Goal: Task Accomplishment & Management: Manage account settings

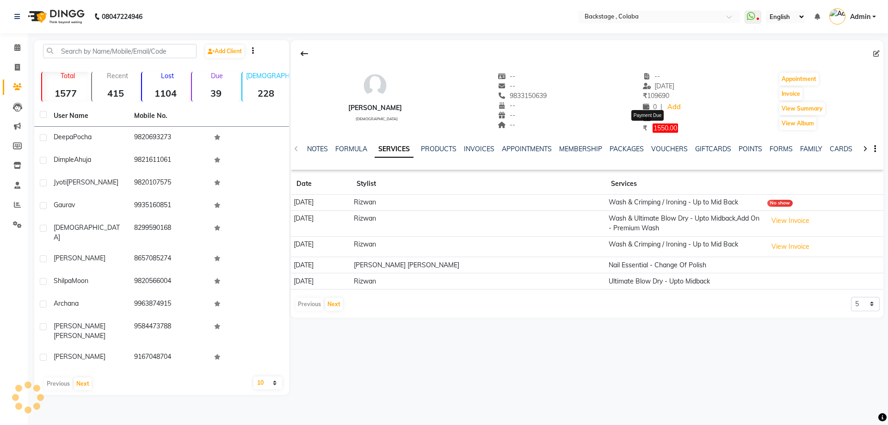
click at [654, 127] on span "1550.00" at bounding box center [665, 127] width 25 height 9
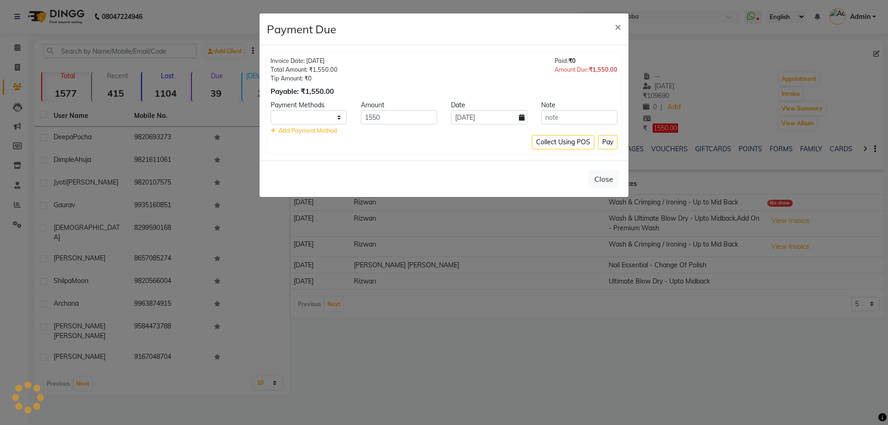
select select "1"
click at [610, 144] on button "Pay" at bounding box center [607, 142] width 19 height 14
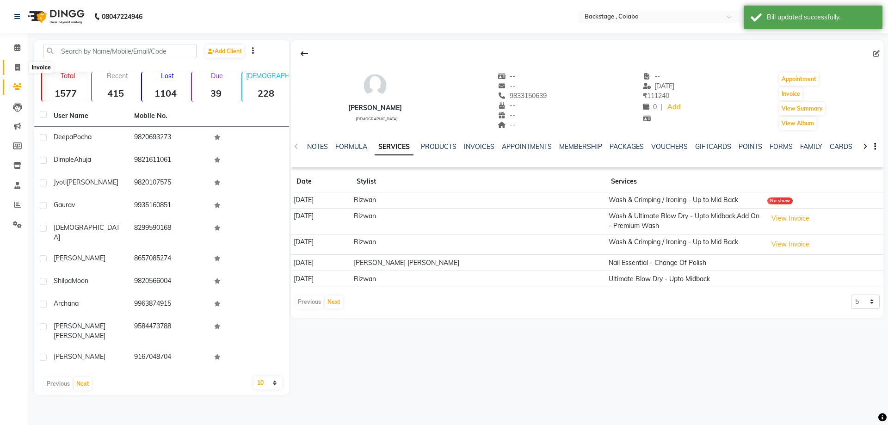
click at [15, 68] on icon at bounding box center [17, 67] width 5 height 7
select select "service"
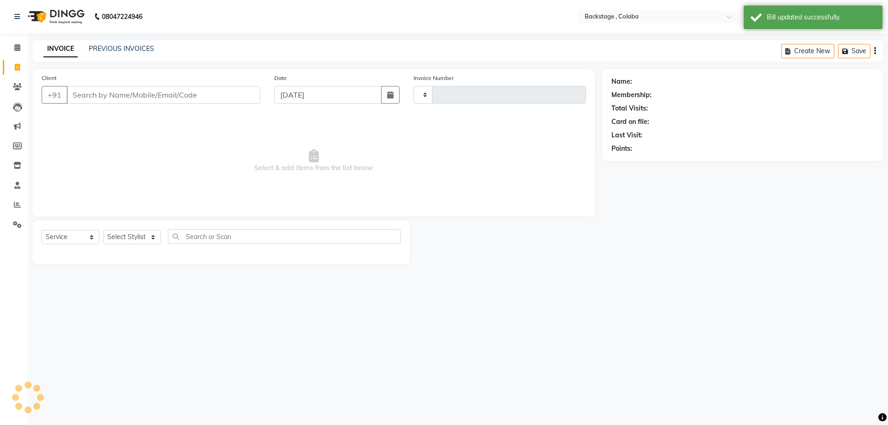
type input "1860"
select select "5451"
click at [137, 50] on link "PREVIOUS INVOICES" at bounding box center [121, 48] width 65 height 8
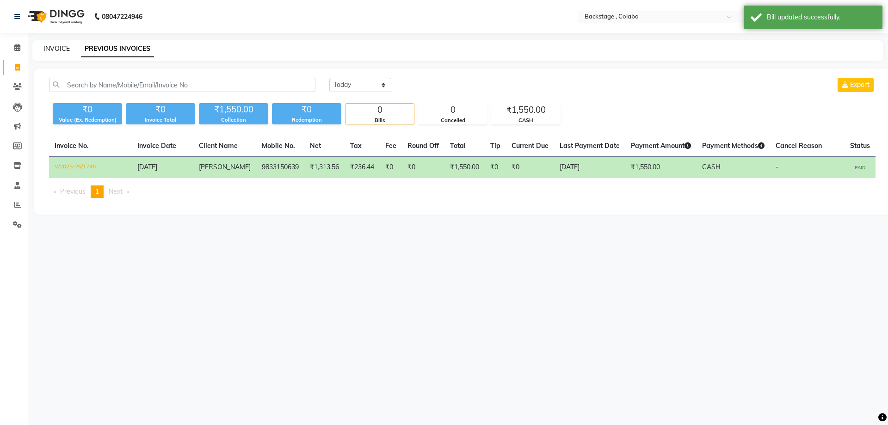
click at [57, 44] on link "INVOICE" at bounding box center [56, 48] width 26 height 8
select select "service"
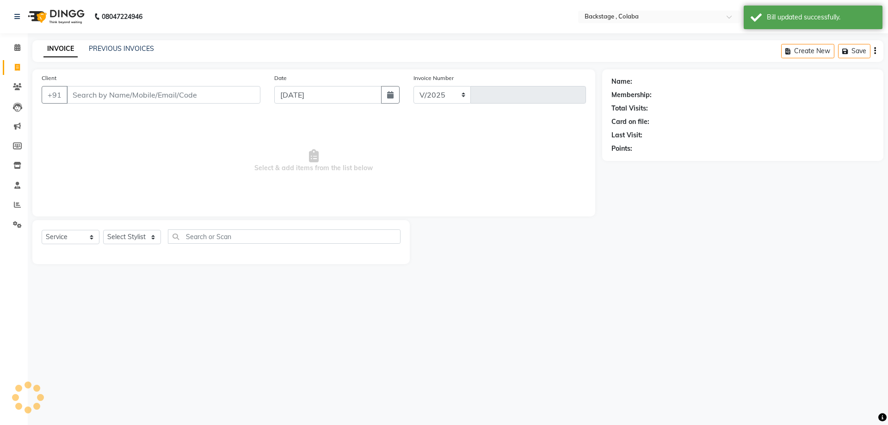
select select "5451"
type input "1860"
click at [57, 47] on link "INVOICE" at bounding box center [60, 49] width 34 height 17
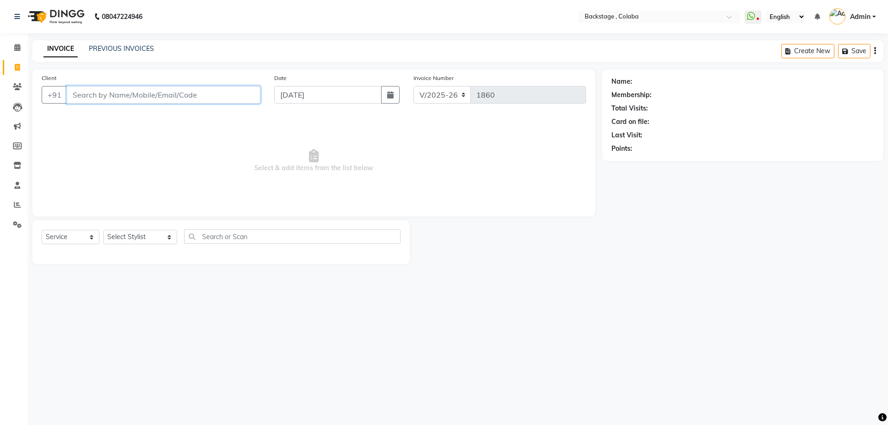
click at [100, 94] on input "Client" at bounding box center [164, 95] width 194 height 18
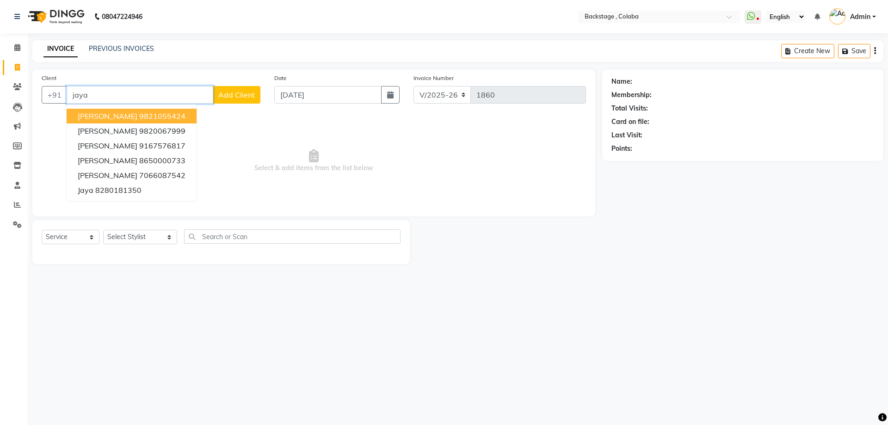
click at [109, 117] on span "Jaya Prakash" at bounding box center [108, 115] width 60 height 9
type input "9821055424"
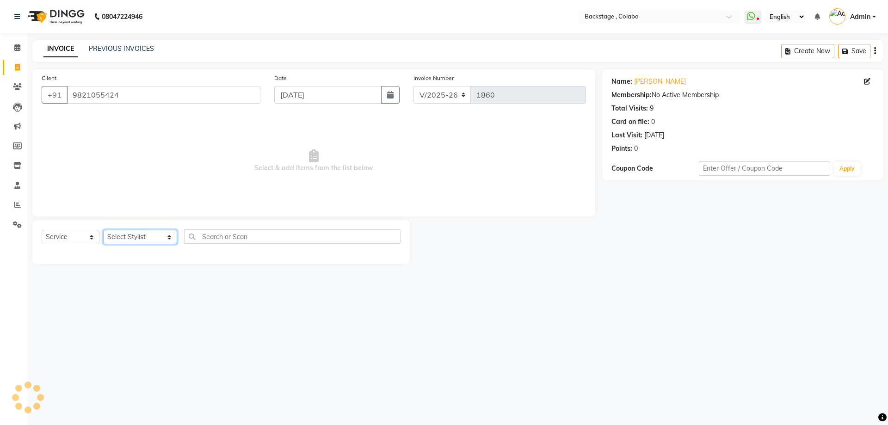
click at [122, 235] on select "Select Stylist Backstage Bharti Nitesh Gohar Jayesh Anil Karekar Kalavati Sharm…" at bounding box center [140, 237] width 74 height 14
select select "36480"
click at [103, 230] on select "Select Stylist Backstage Bharti Nitesh Gohar Jayesh Anil Karekar Kalavati Sharm…" at bounding box center [140, 237] width 74 height 14
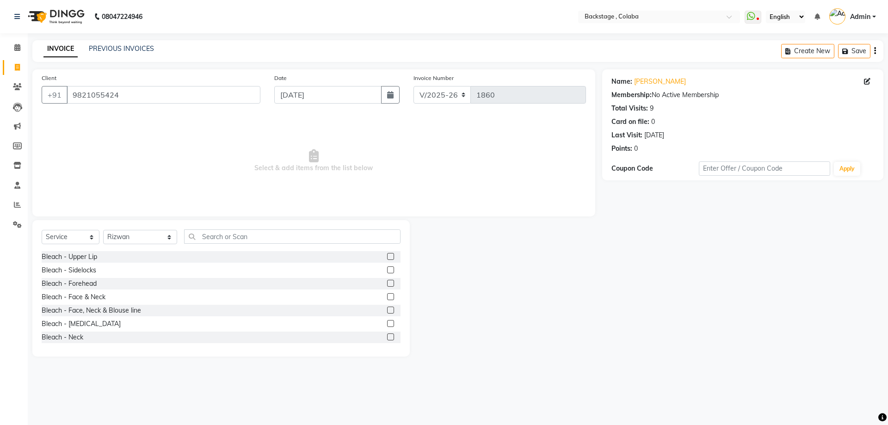
click at [198, 244] on div "Select Service Product Membership Package Voucher Prepaid Gift Card Select Styl…" at bounding box center [221, 240] width 359 height 22
click at [203, 234] on input "text" at bounding box center [292, 236] width 216 height 14
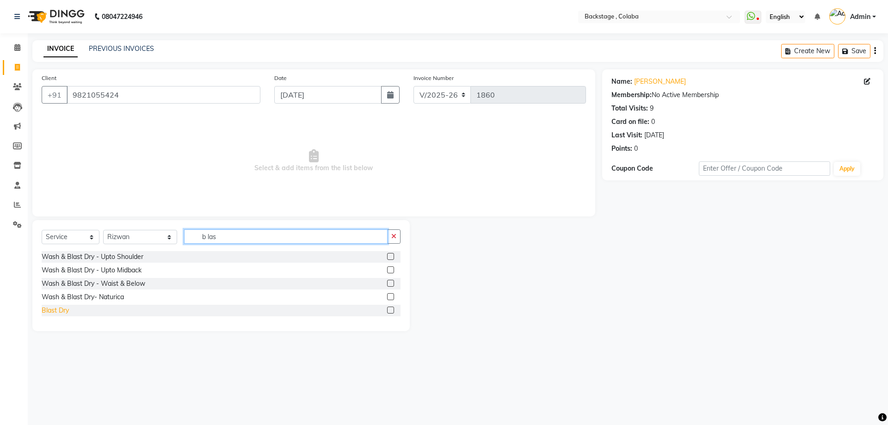
type input "b las"
click at [69, 310] on div "Blast Dry" at bounding box center [55, 311] width 27 height 10
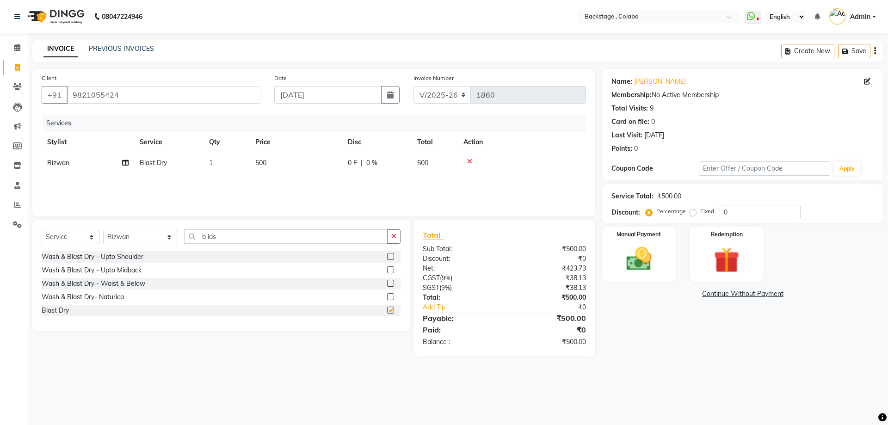
checkbox input "false"
click at [286, 181] on div "Services Stylist Service Qty Price Disc Total Action Rizwan Blast Dry 1 500 0 F…" at bounding box center [314, 161] width 544 height 92
click at [333, 166] on td "500" at bounding box center [296, 163] width 92 height 21
select select "36480"
click at [366, 168] on input "500" at bounding box center [339, 165] width 81 height 14
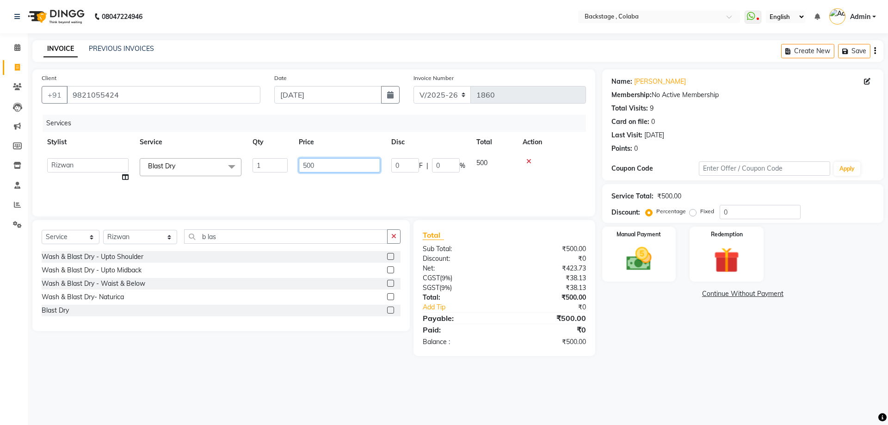
click at [366, 168] on input "500" at bounding box center [339, 165] width 81 height 14
type input "350"
click at [125, 237] on select "Select Stylist Backstage Bharti Nitesh Gohar Jayesh Anil Karekar Kalavati Sharm…" at bounding box center [140, 237] width 74 height 14
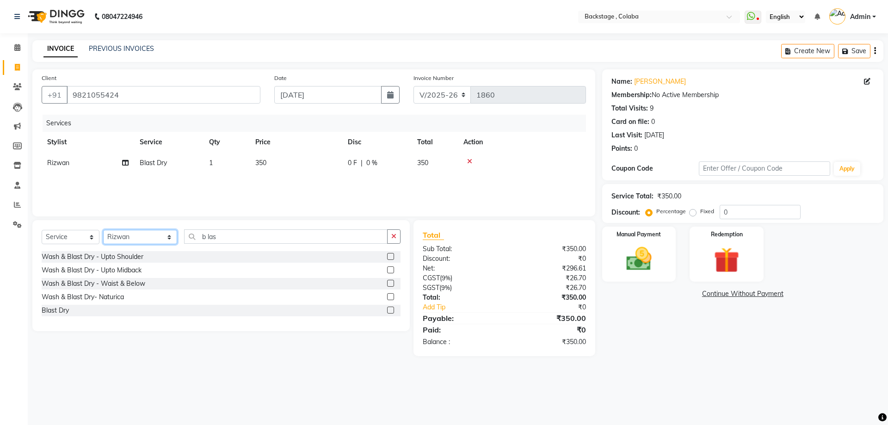
select select "37138"
click at [103, 230] on select "Select Stylist Backstage Bharti Nitesh Gohar Jayesh Anil Karekar Kalavati Sharm…" at bounding box center [140, 237] width 74 height 14
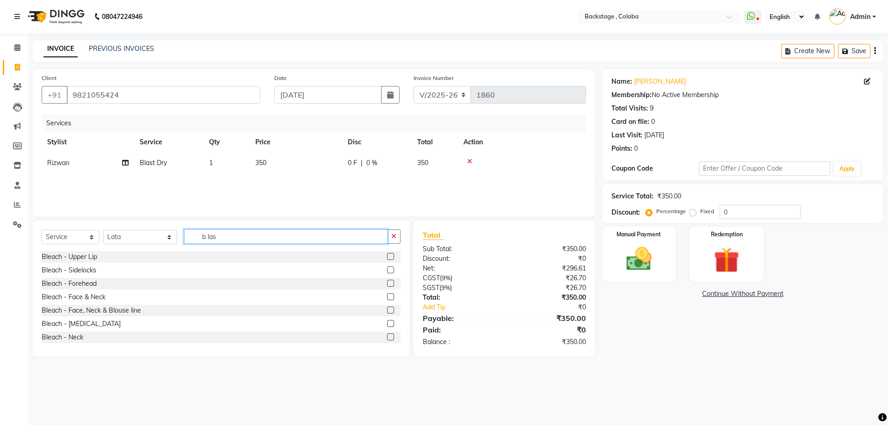
click at [224, 231] on input "b las" at bounding box center [285, 236] width 203 height 14
click at [225, 231] on input "b las" at bounding box center [285, 236] width 203 height 14
click at [198, 237] on input "thre" at bounding box center [285, 236] width 203 height 14
click at [199, 237] on input "thre" at bounding box center [285, 236] width 203 height 14
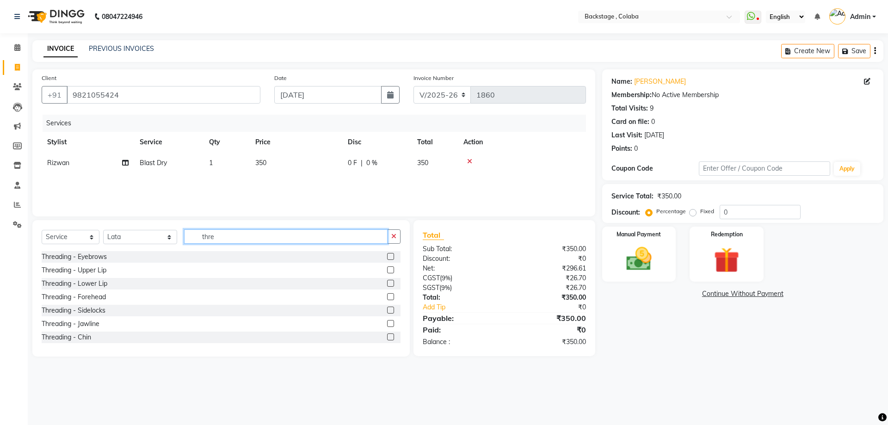
click at [199, 236] on input "thre" at bounding box center [285, 236] width 203 height 14
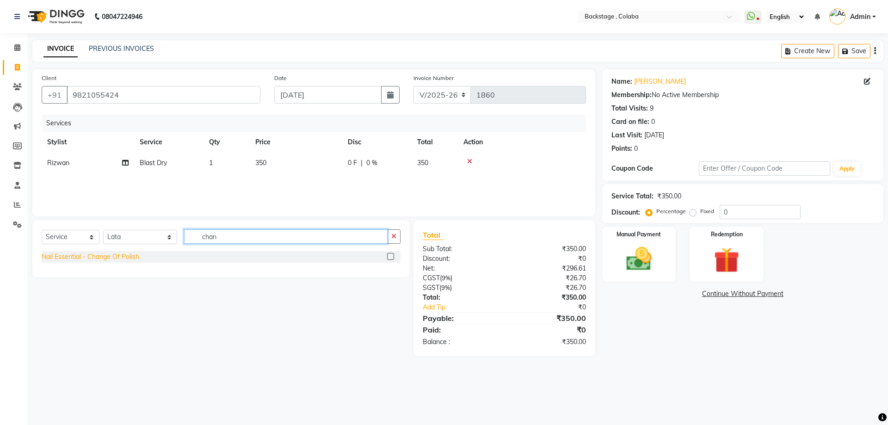
type input "chan"
drag, startPoint x: 100, startPoint y: 260, endPoint x: 196, endPoint y: 238, distance: 98.8
click at [100, 260] on div "Nail Essential - Change Of Polish" at bounding box center [91, 257] width 98 height 10
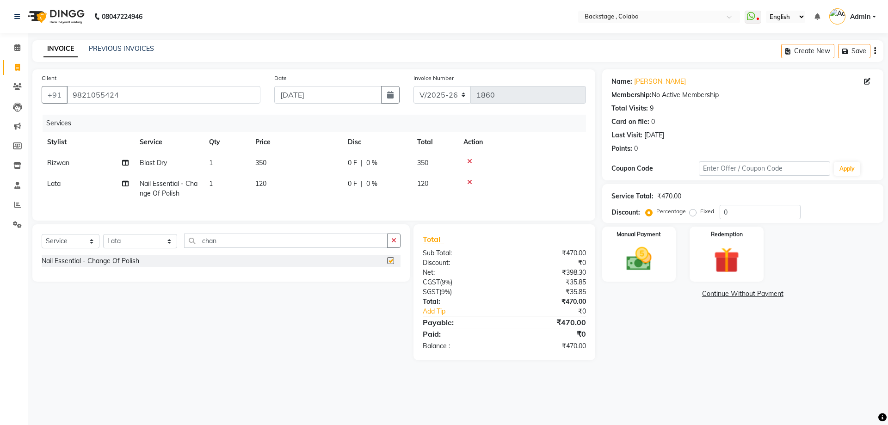
checkbox input "false"
click at [308, 189] on td "120" at bounding box center [296, 188] width 92 height 31
select select "37138"
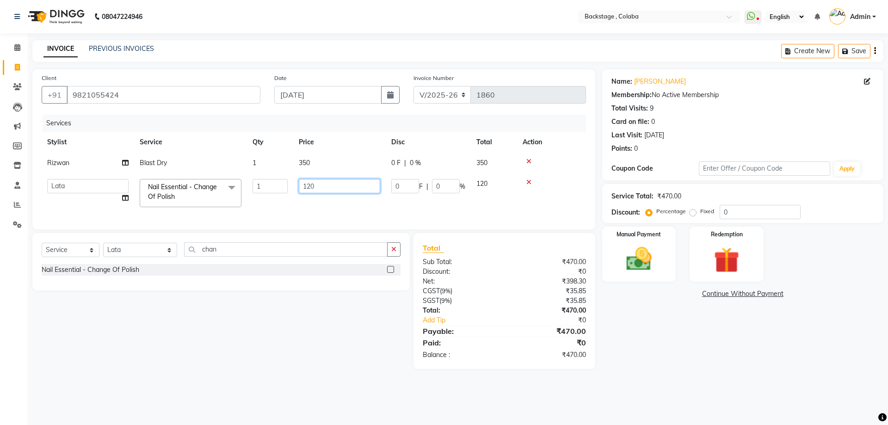
click at [312, 183] on input "120" at bounding box center [339, 186] width 81 height 14
type input "150"
drag, startPoint x: 312, startPoint y: 197, endPoint x: 315, endPoint y: 201, distance: 4.9
click at [312, 198] on td "150" at bounding box center [339, 192] width 92 height 39
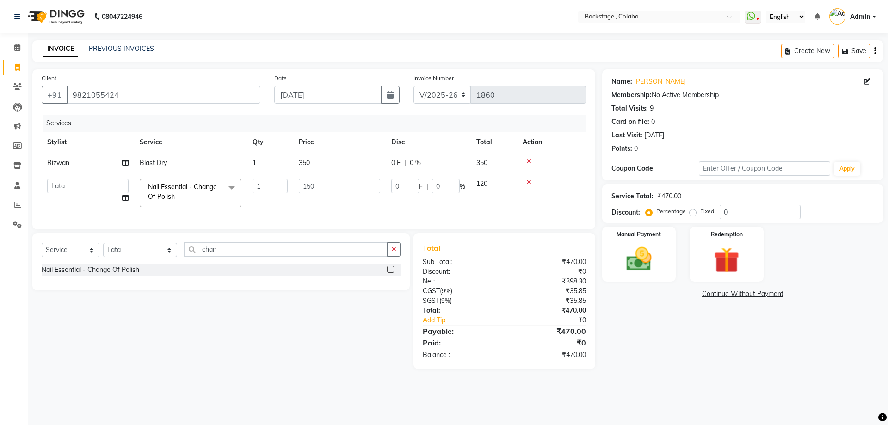
select select "37138"
click at [648, 265] on img at bounding box center [638, 259] width 43 height 31
drag, startPoint x: 805, startPoint y: 295, endPoint x: 802, endPoint y: 304, distance: 9.5
click at [804, 295] on span "CASH" at bounding box center [801, 294] width 20 height 11
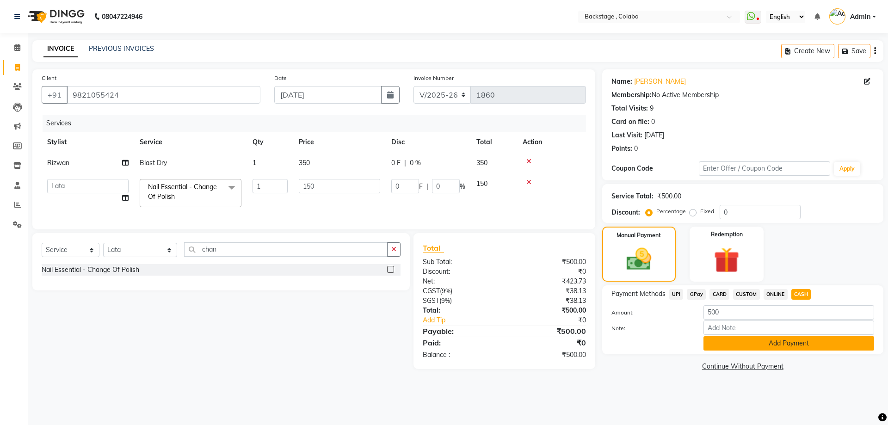
click at [807, 337] on button "Add Payment" at bounding box center [788, 343] width 171 height 14
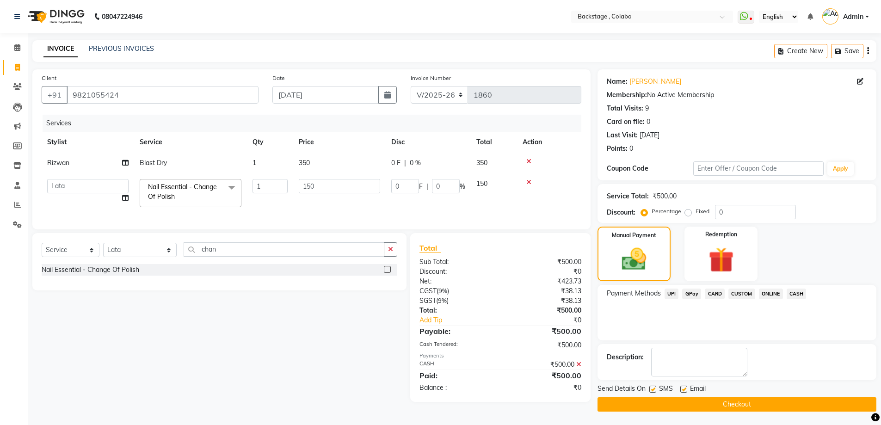
click at [790, 407] on button "Checkout" at bounding box center [736, 404] width 279 height 14
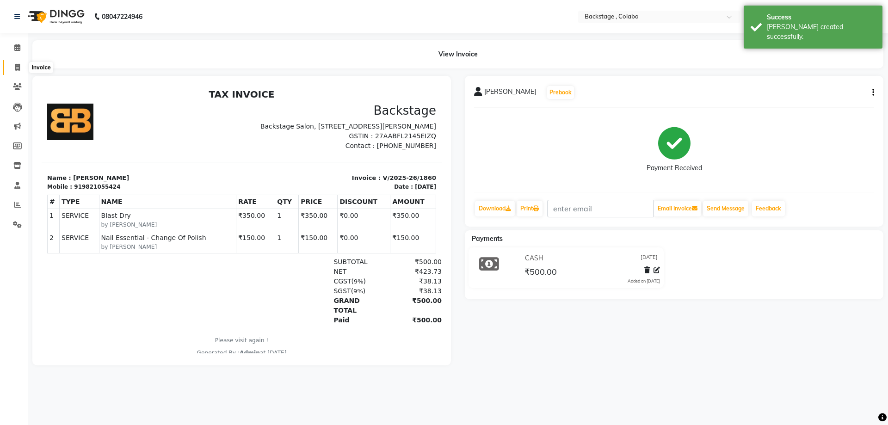
click at [17, 70] on icon at bounding box center [17, 67] width 5 height 7
select select "service"
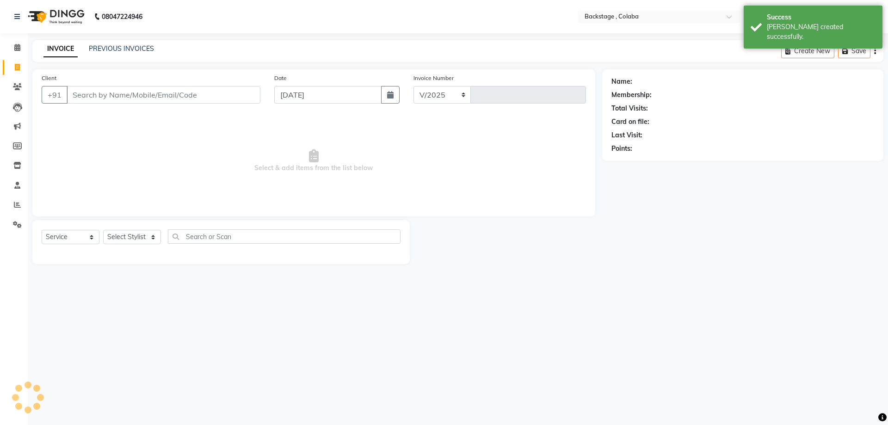
select select "5451"
type input "1861"
drag, startPoint x: 101, startPoint y: 98, endPoint x: 106, endPoint y: 97, distance: 5.3
click at [101, 98] on input "Client" at bounding box center [164, 95] width 194 height 18
click at [91, 90] on input "784456" at bounding box center [140, 95] width 147 height 18
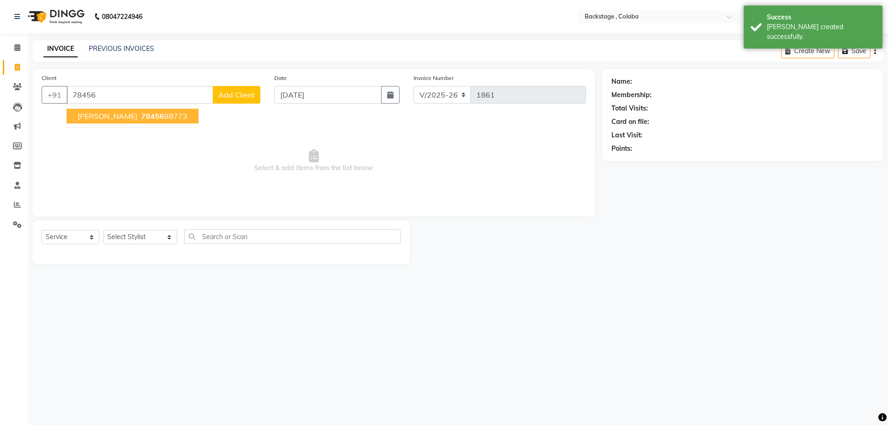
click at [121, 92] on input "78456" at bounding box center [140, 95] width 147 height 18
click at [108, 118] on span "Neelam Mishra" at bounding box center [108, 115] width 60 height 9
type input "7845688773"
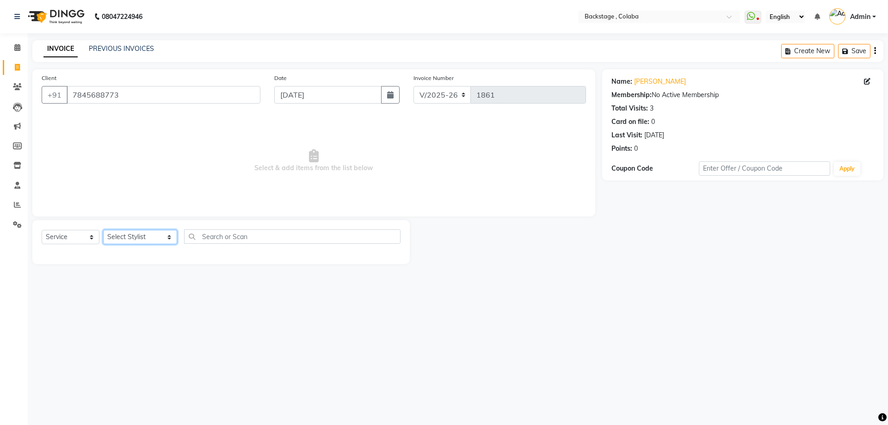
click at [136, 240] on select "Select Stylist Backstage Bharti Nitesh Gohar Jayesh Anil Karekar Kalavati Sharm…" at bounding box center [140, 237] width 74 height 14
click at [136, 165] on span "Select & add items from the list below" at bounding box center [314, 161] width 544 height 92
click at [128, 240] on select "Select Stylist Backstage Bharti Nitesh Gohar Jayesh Anil Karekar Kalavati Sharm…" at bounding box center [140, 237] width 74 height 14
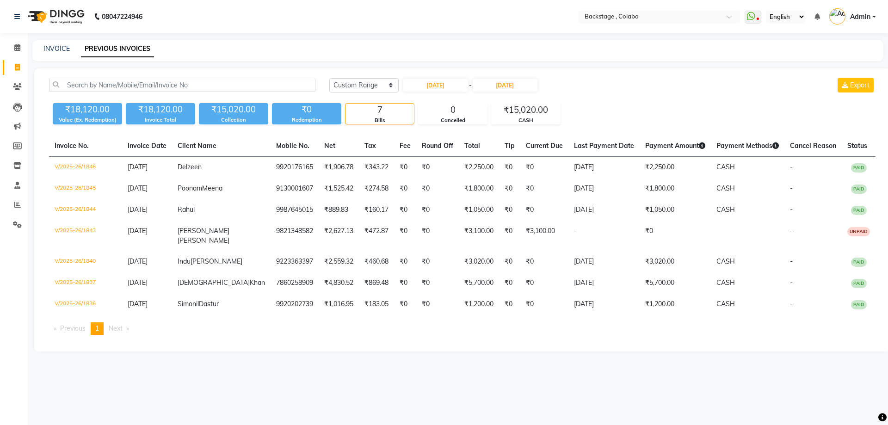
select select "range"
click at [635, 107] on div "₹18,120.00 Value (Ex. Redemption) ₹18,120.00 Invoice Total ₹15,020.00 Collectio…" at bounding box center [462, 111] width 826 height 25
drag, startPoint x: 439, startPoint y: 95, endPoint x: 433, endPoint y: 83, distance: 13.2
click at [439, 95] on div "Today Yesterday Custom Range 30-08-2025 - 30-08-2025 Export" at bounding box center [602, 89] width 560 height 22
click at [434, 82] on input "30-08-2025" at bounding box center [435, 85] width 65 height 13
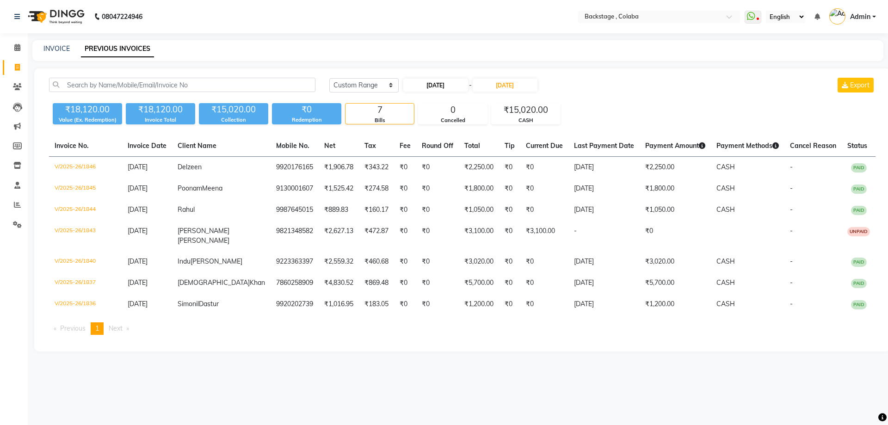
select select "8"
select select "2025"
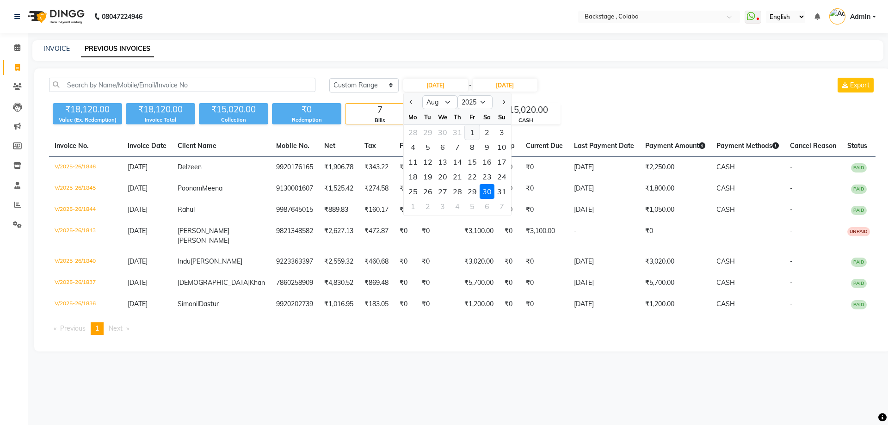
click at [475, 134] on div "1" at bounding box center [472, 132] width 15 height 15
type input "01-08-2025"
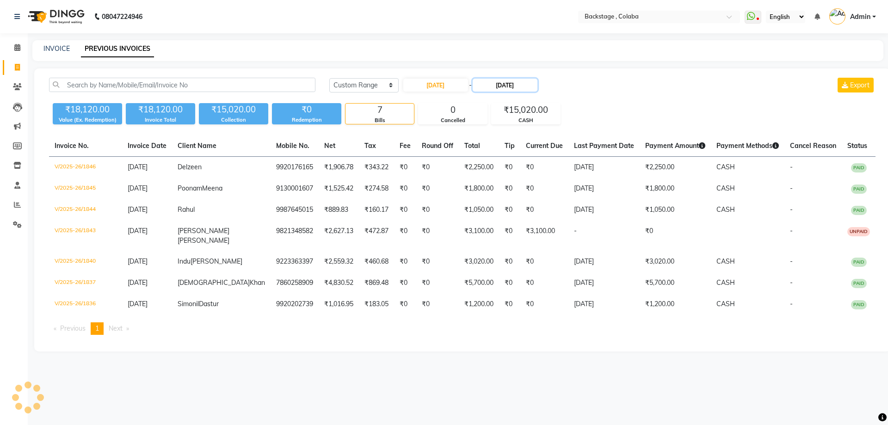
click at [502, 81] on input "[DATE]" at bounding box center [505, 85] width 65 height 13
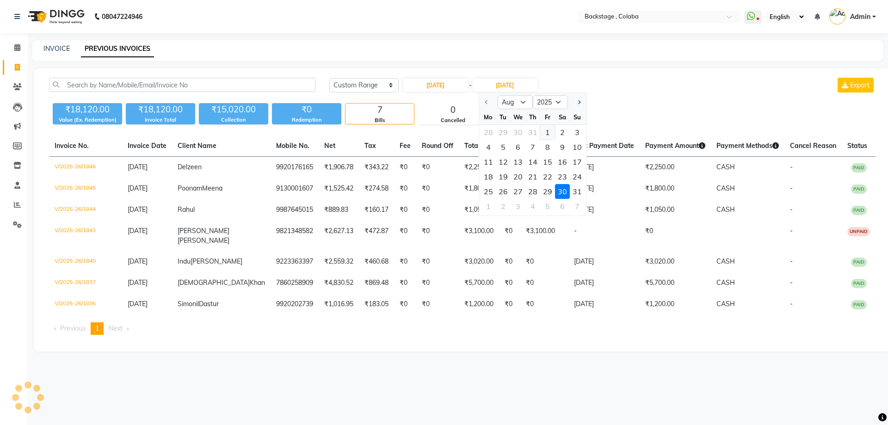
click at [542, 132] on div "1" at bounding box center [547, 132] width 15 height 15
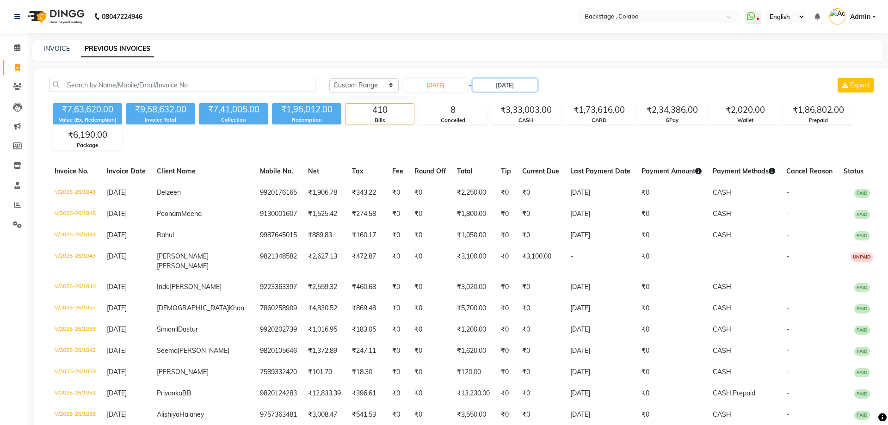
type input "[DATE]"
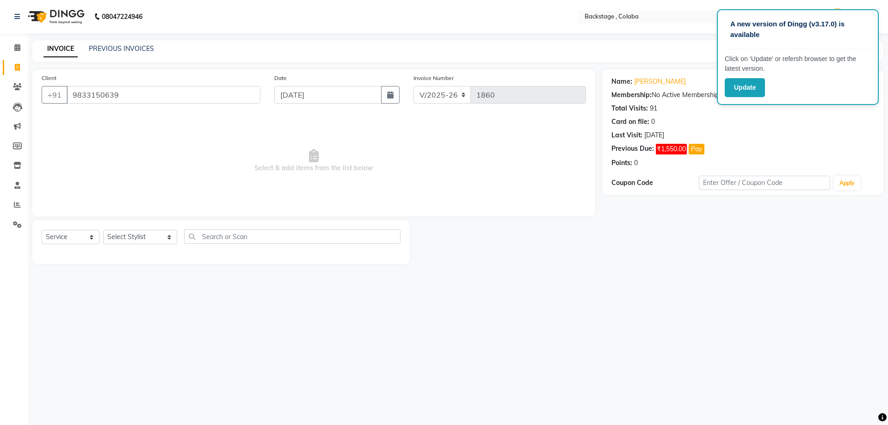
select select "5451"
select select "service"
click at [167, 99] on input "9833150639" at bounding box center [164, 95] width 194 height 18
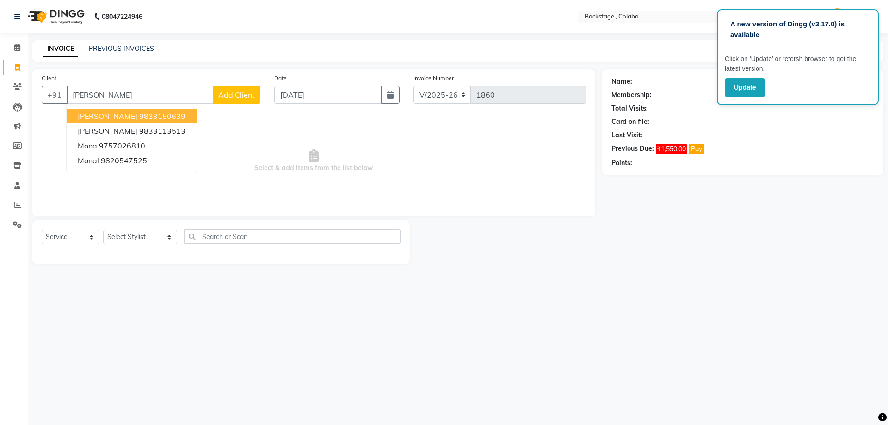
click at [116, 111] on button "Monaz 9833150639" at bounding box center [132, 116] width 130 height 15
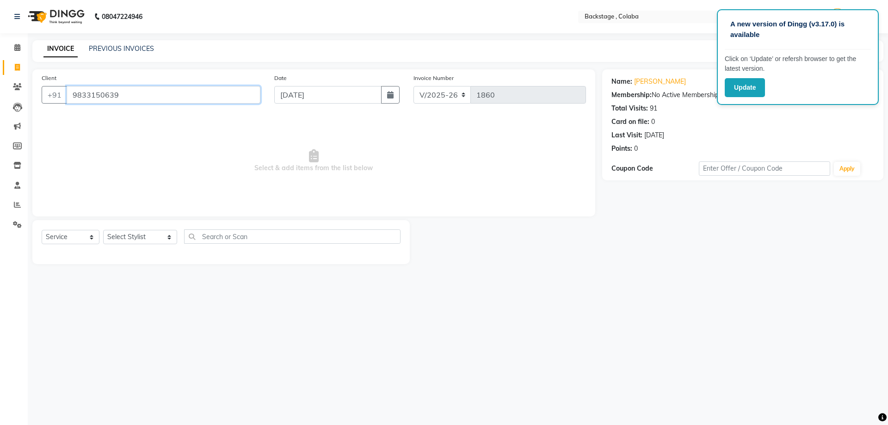
click at [143, 97] on input "9833150639" at bounding box center [164, 95] width 194 height 18
click at [142, 97] on input "9833150639" at bounding box center [164, 95] width 194 height 18
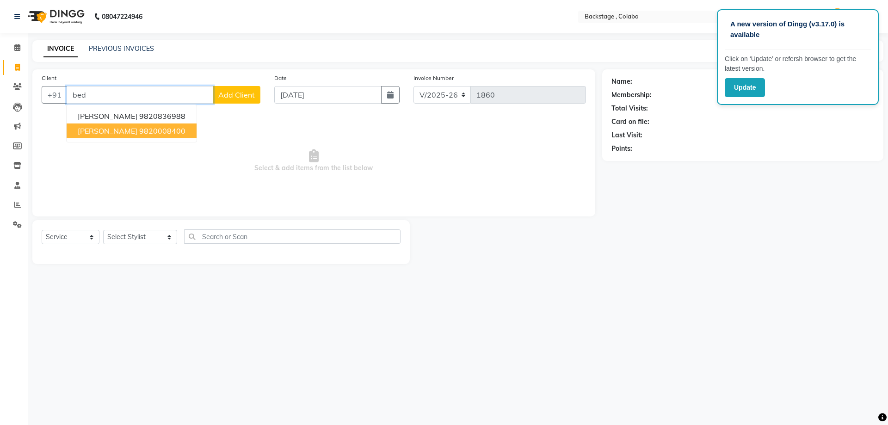
click at [117, 130] on span "Harmeet Bedi" at bounding box center [108, 130] width 60 height 9
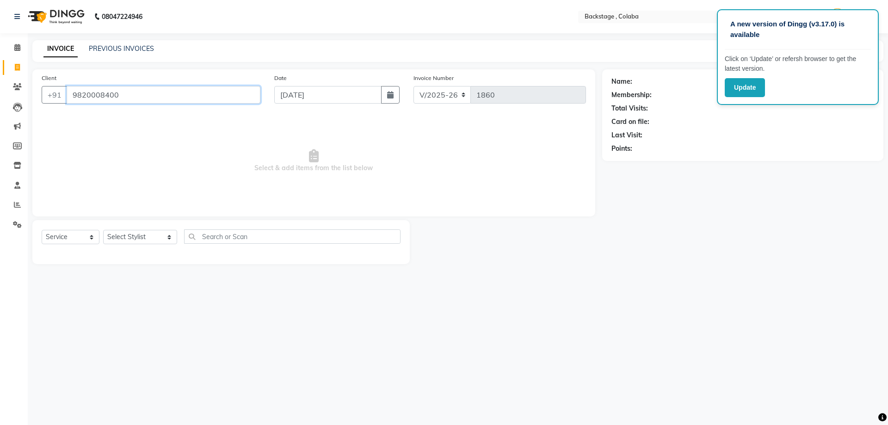
type input "9820008400"
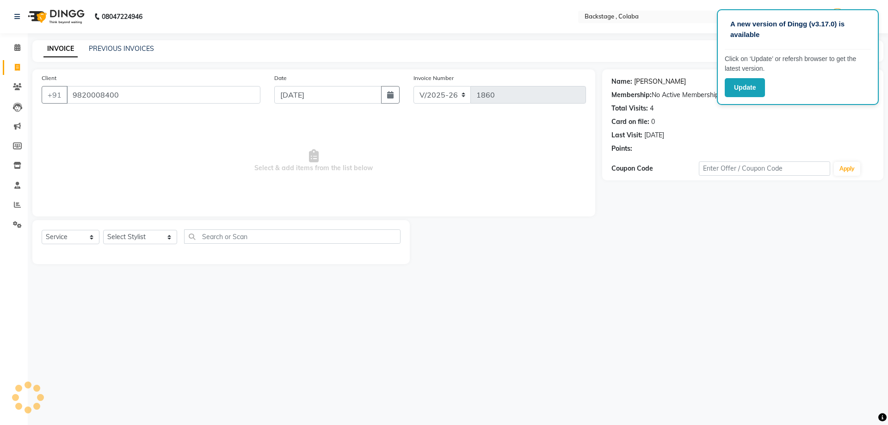
click at [658, 80] on link "Harmeet Bedi" at bounding box center [660, 82] width 52 height 10
click at [142, 236] on select "Select Stylist Backstage Bharti Nitesh Gohar Jayesh Anil Karekar Kalavati Sharm…" at bounding box center [140, 237] width 74 height 14
select select "36480"
click at [103, 230] on select "Select Stylist Backstage Bharti Nitesh Gohar Jayesh Anil Karekar Kalavati Sharm…" at bounding box center [140, 237] width 74 height 14
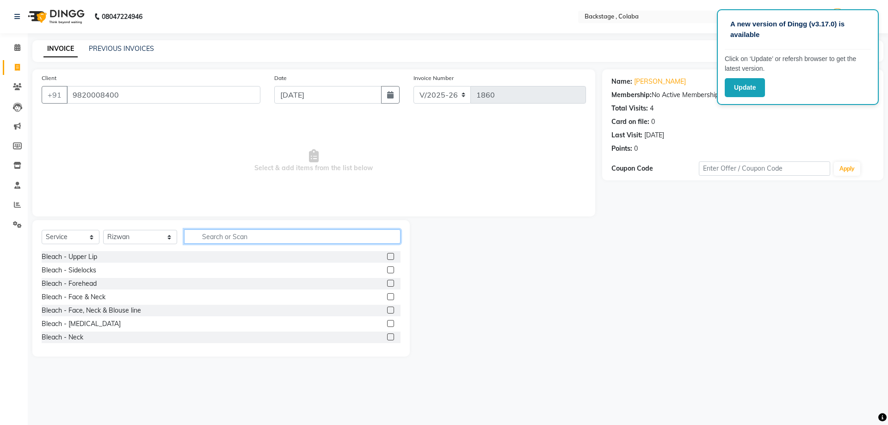
click at [196, 234] on input "text" at bounding box center [292, 236] width 216 height 14
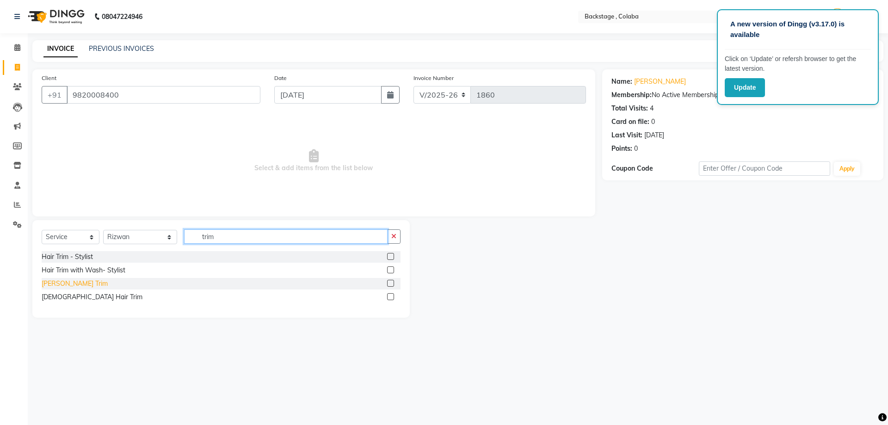
type input "trim"
click at [60, 286] on div "Beard Trim" at bounding box center [75, 284] width 66 height 10
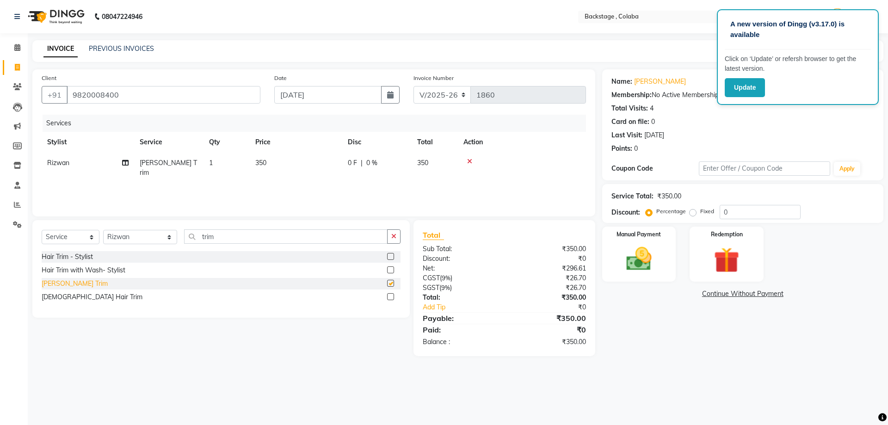
checkbox input "false"
click at [603, 251] on div "Manual Payment" at bounding box center [638, 254] width 77 height 57
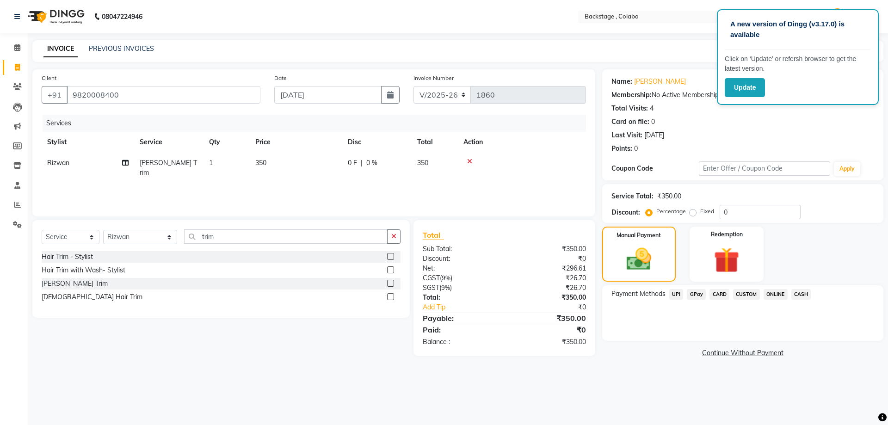
click at [802, 293] on span "CASH" at bounding box center [801, 294] width 20 height 11
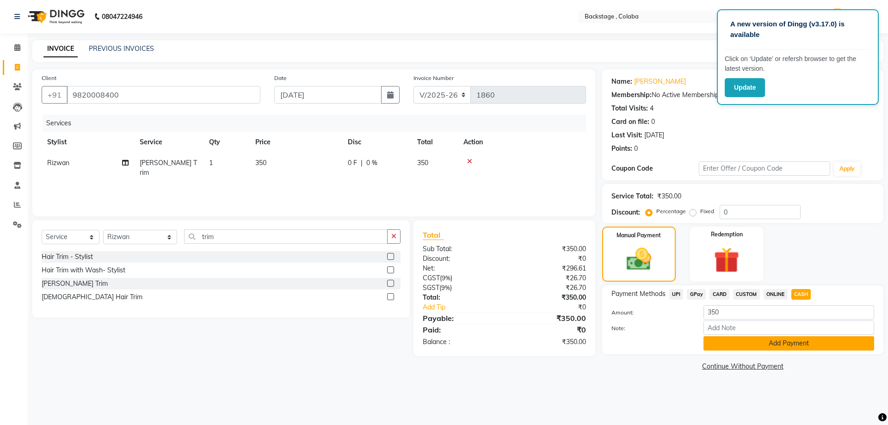
click at [785, 349] on button "Add Payment" at bounding box center [788, 343] width 171 height 14
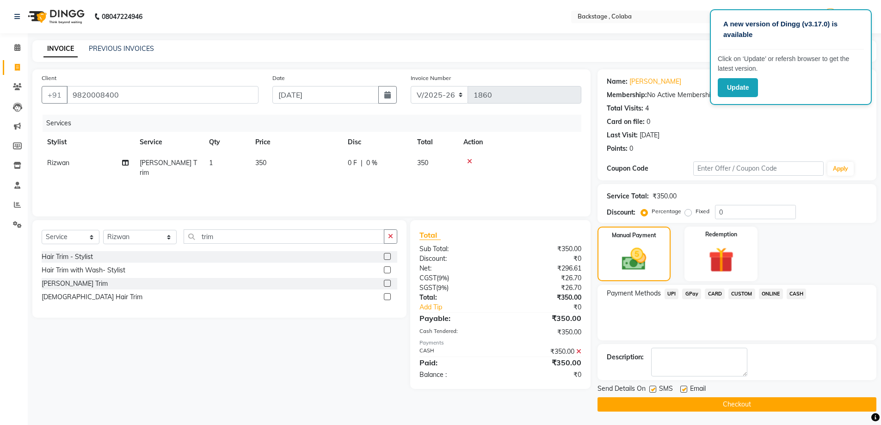
click at [784, 401] on button "Checkout" at bounding box center [736, 404] width 279 height 14
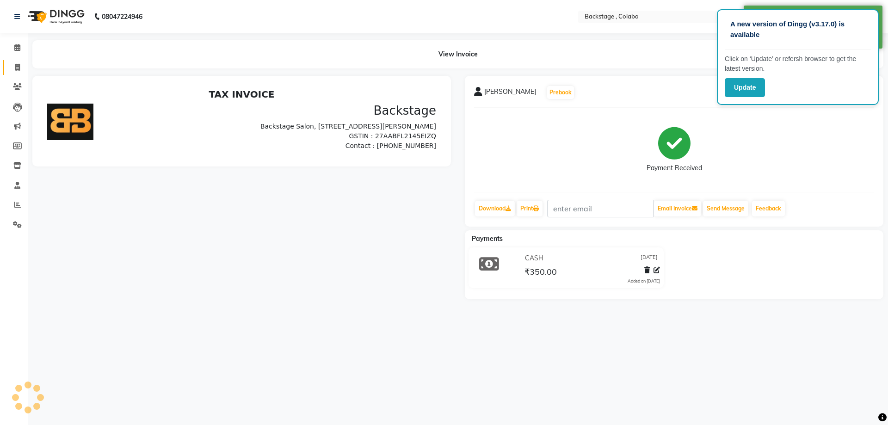
click at [20, 73] on link "Invoice" at bounding box center [14, 67] width 22 height 15
select select "service"
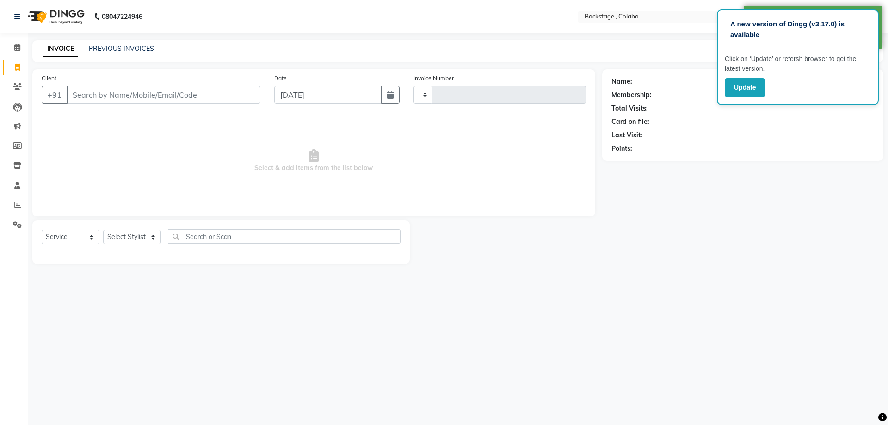
type input "1862"
select select "5451"
click at [586, 244] on div at bounding box center [506, 242] width 192 height 44
click at [20, 67] on icon at bounding box center [17, 67] width 5 height 7
select select "service"
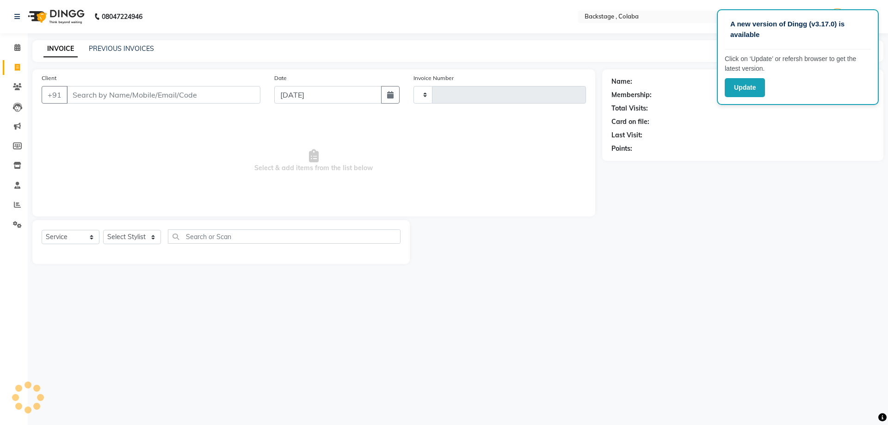
type input "1862"
select select "5451"
click at [107, 51] on link "PREVIOUS INVOICES" at bounding box center [121, 48] width 65 height 8
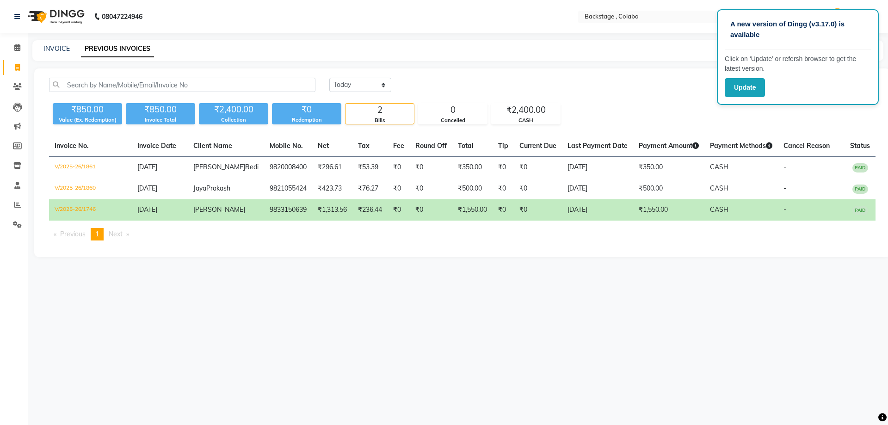
click at [361, 93] on div "Today Yesterday Custom Range Export" at bounding box center [602, 89] width 560 height 22
drag, startPoint x: 362, startPoint y: 84, endPoint x: 361, endPoint y: 90, distance: 5.6
click at [362, 84] on select "Today Yesterday Custom Range" at bounding box center [360, 85] width 62 height 14
select select "range"
click at [329, 78] on select "Today Yesterday Custom Range" at bounding box center [360, 85] width 62 height 14
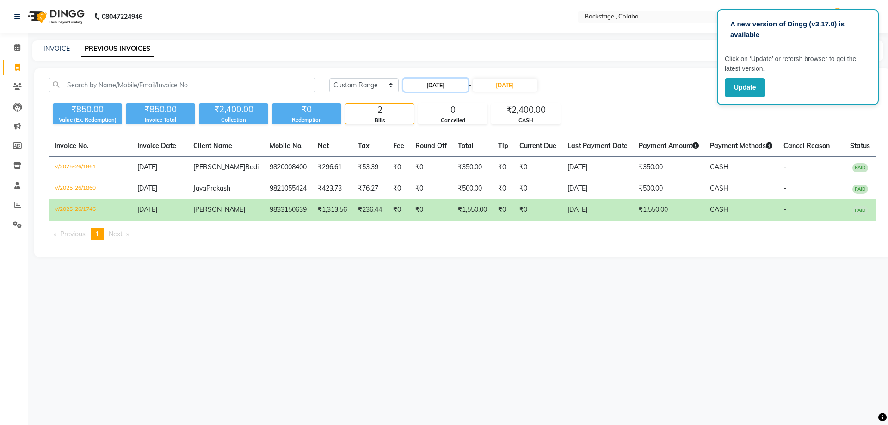
click at [433, 85] on input "01-09-2025" at bounding box center [435, 85] width 65 height 13
select select "9"
select select "2025"
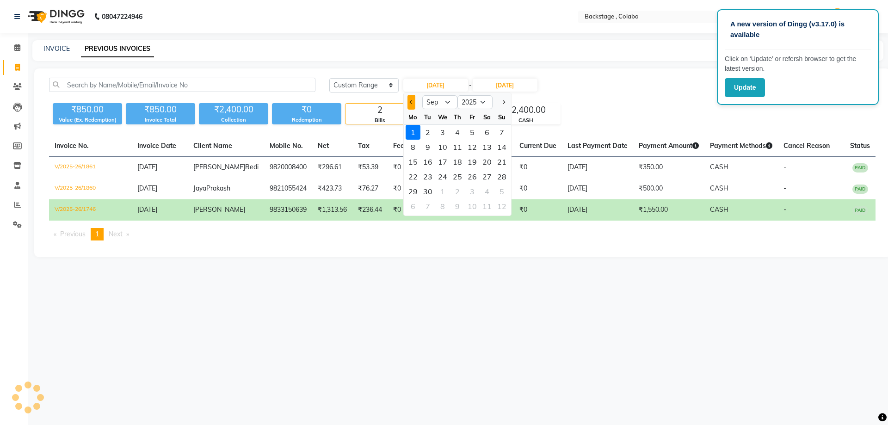
click at [411, 100] on span "Previous month" at bounding box center [411, 102] width 4 height 4
select select "8"
click at [473, 135] on div "1" at bounding box center [472, 132] width 15 height 15
type input "01-08-2025"
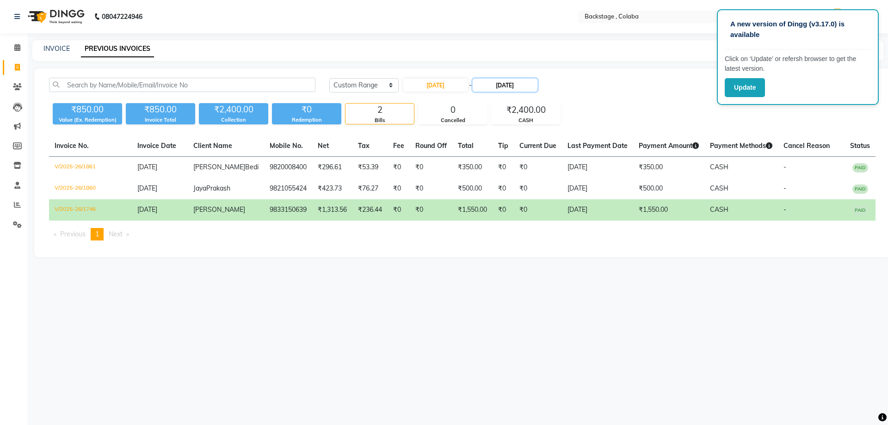
click at [504, 79] on input "01-09-2025" at bounding box center [505, 85] width 65 height 13
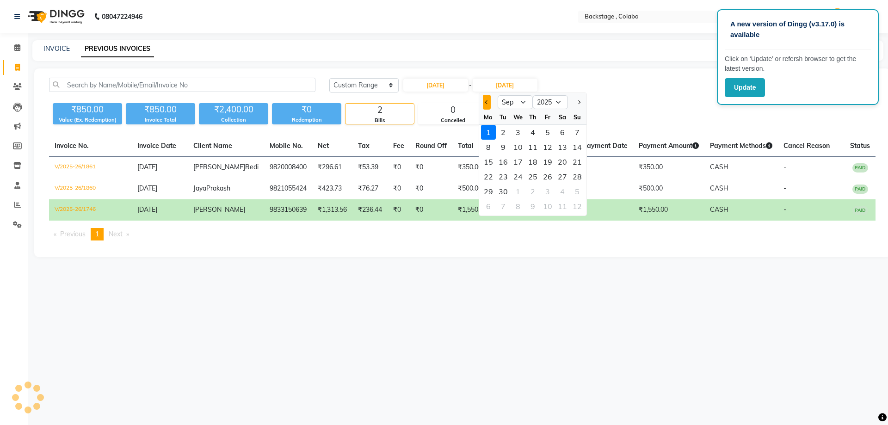
click at [490, 105] on div at bounding box center [488, 102] width 18 height 15
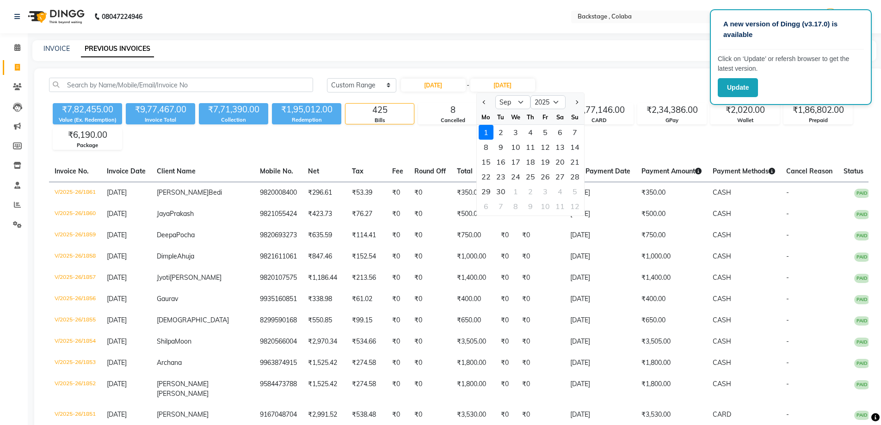
click at [489, 105] on div at bounding box center [486, 102] width 18 height 15
click at [485, 100] on span "Previous month" at bounding box center [484, 102] width 4 height 4
select select "8"
click at [546, 136] on div "1" at bounding box center [545, 132] width 15 height 15
type input "01-08-2025"
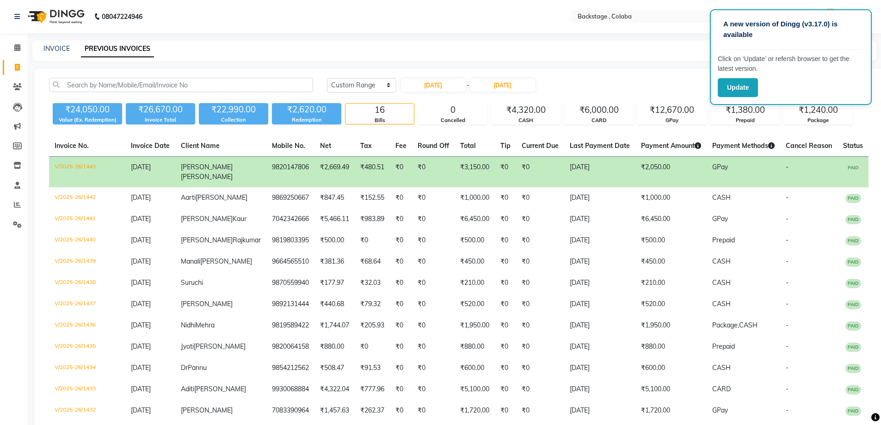
click at [604, 84] on div "Today Yesterday Custom Range 01-08-2025 - 01-08-2025 Export" at bounding box center [598, 85] width 542 height 15
click at [594, 107] on div "₹6,000.00" at bounding box center [599, 110] width 68 height 13
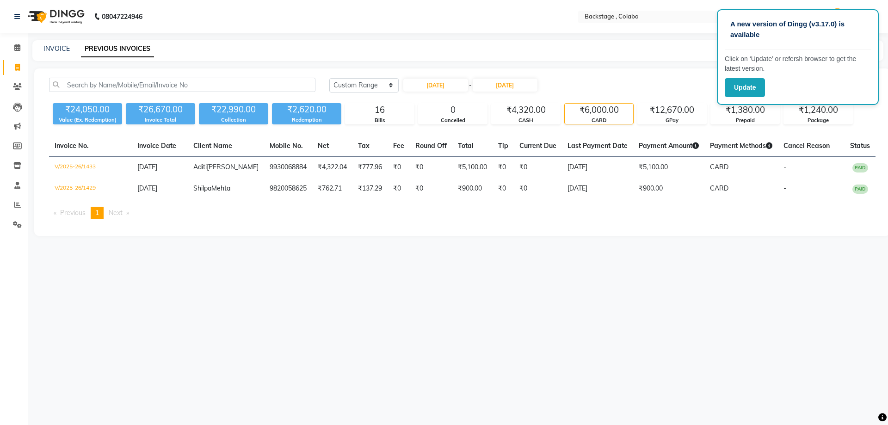
click at [658, 125] on div "Today Yesterday Custom Range 01-08-2025 - 01-08-2025 Export ₹24,050.00 Value (E…" at bounding box center [462, 151] width 856 height 167
click at [662, 118] on div "GPay" at bounding box center [672, 121] width 68 height 8
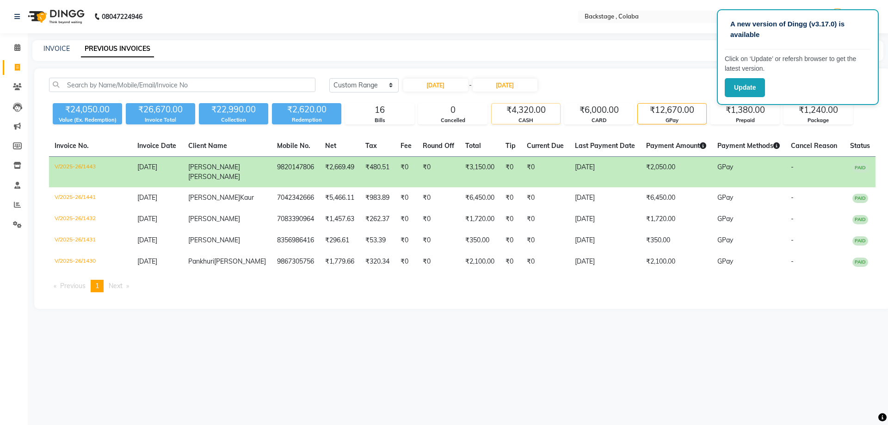
click at [532, 104] on div "₹4,320.00" at bounding box center [526, 110] width 68 height 13
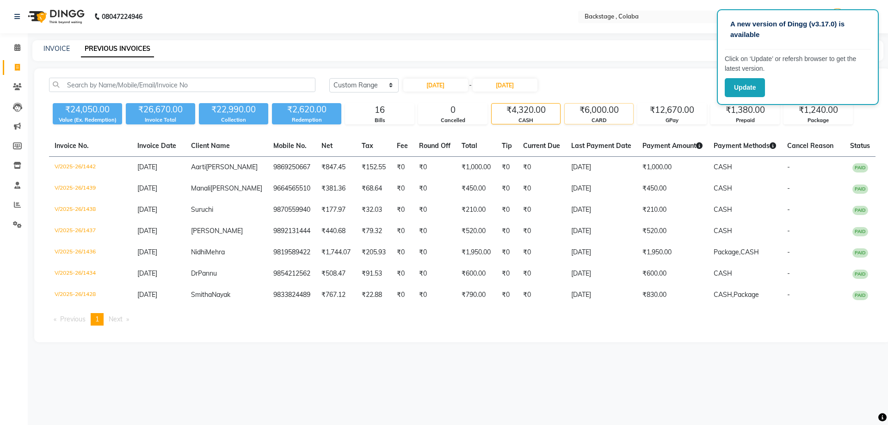
click at [568, 124] on div "CARD" at bounding box center [599, 121] width 68 height 8
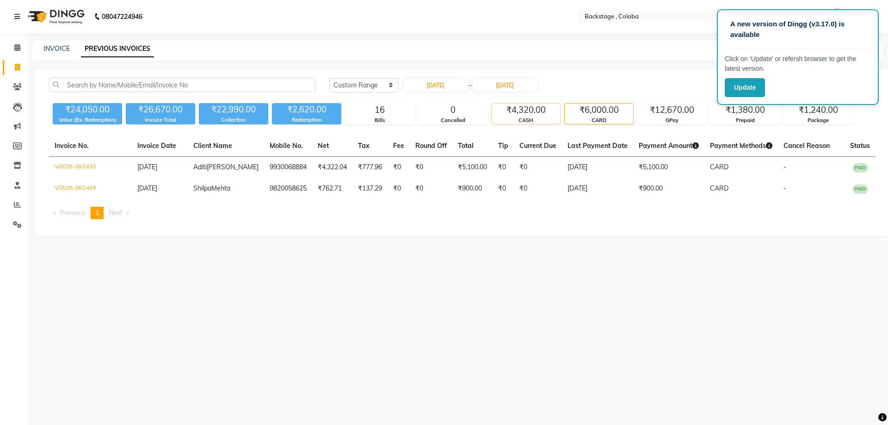
click at [516, 115] on div "₹4,320.00" at bounding box center [526, 110] width 68 height 13
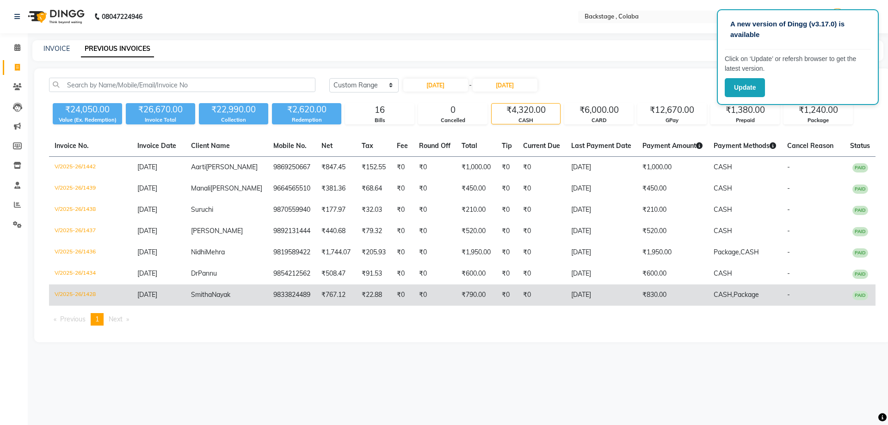
click at [477, 306] on td "₹790.00" at bounding box center [476, 294] width 40 height 21
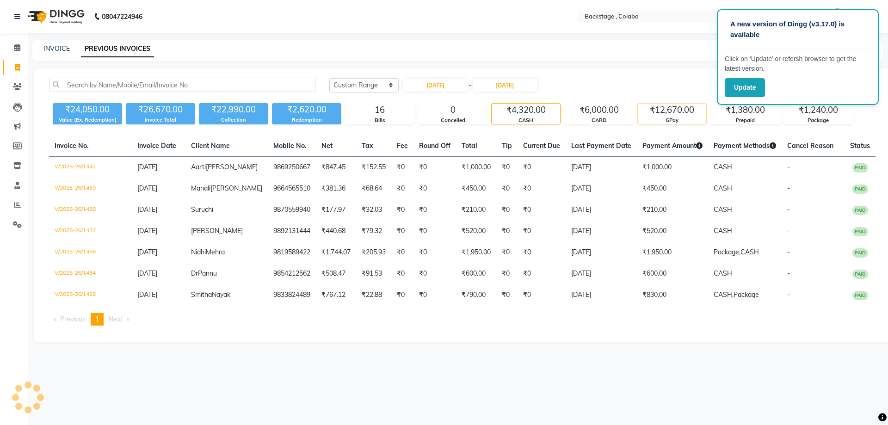
click at [676, 117] on div "GPay" at bounding box center [672, 121] width 68 height 8
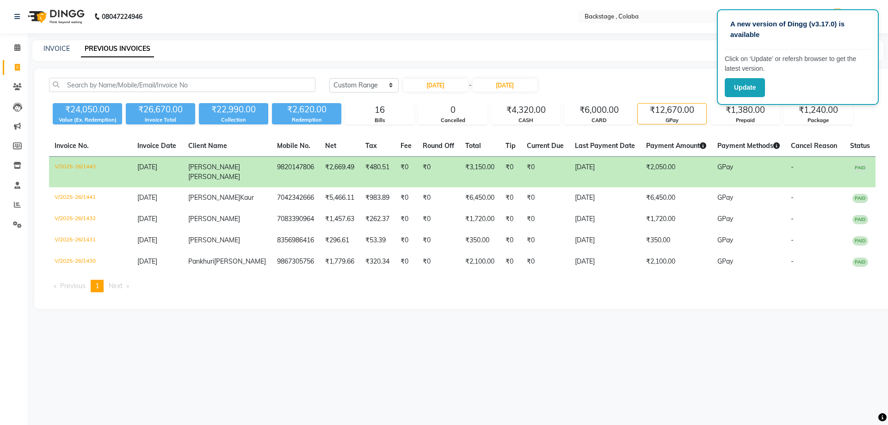
click at [664, 171] on td "₹2,050.00" at bounding box center [676, 172] width 71 height 31
click at [418, 81] on input "01-08-2025" at bounding box center [435, 85] width 65 height 13
select select "8"
select select "2025"
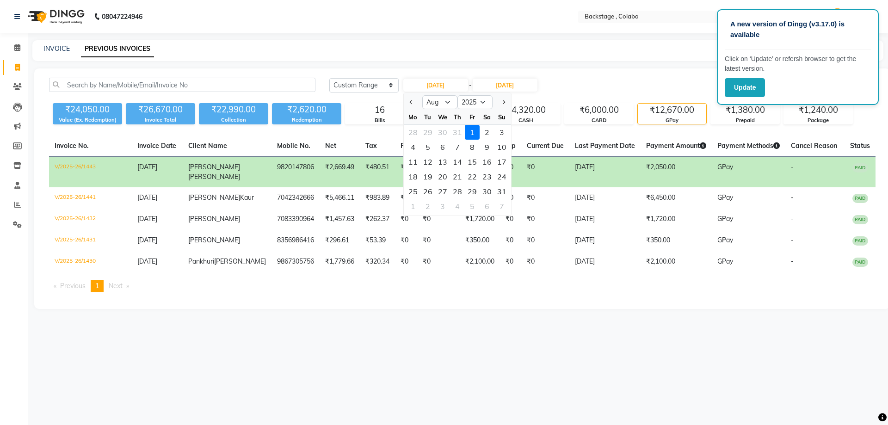
click at [488, 132] on div "2" at bounding box center [487, 132] width 15 height 15
type input "[DATE]"
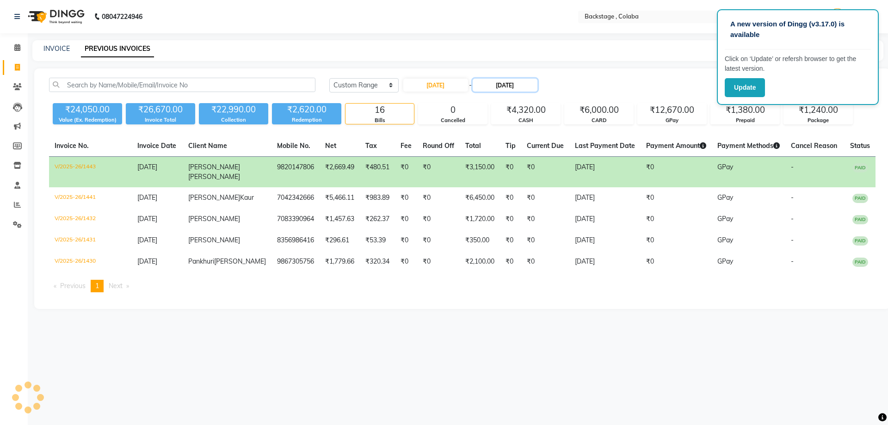
click at [507, 82] on input "01-08-2025" at bounding box center [505, 85] width 65 height 13
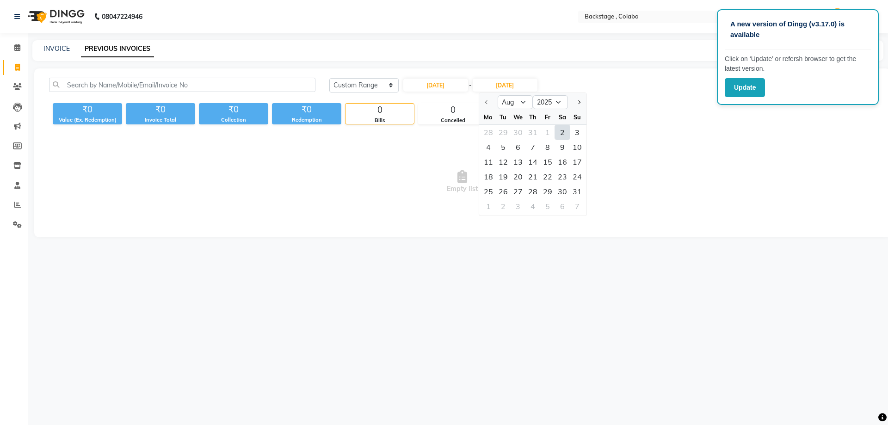
click at [561, 136] on div "2" at bounding box center [562, 132] width 15 height 15
type input "[DATE]"
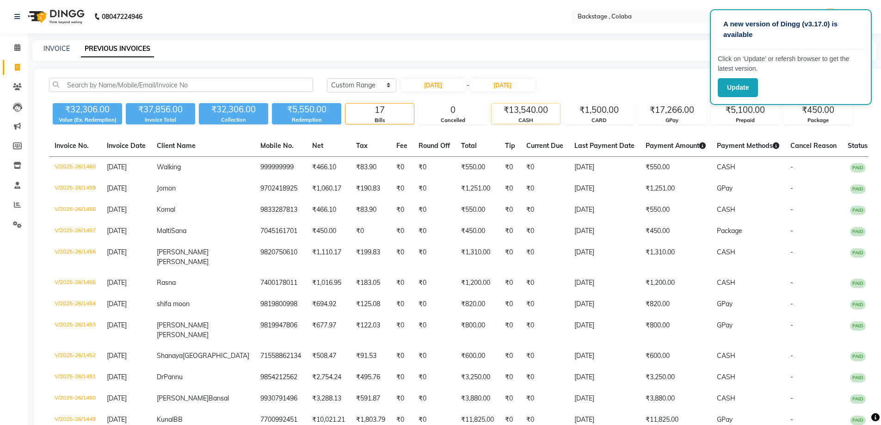
click at [535, 113] on div "₹13,540.00" at bounding box center [526, 110] width 68 height 13
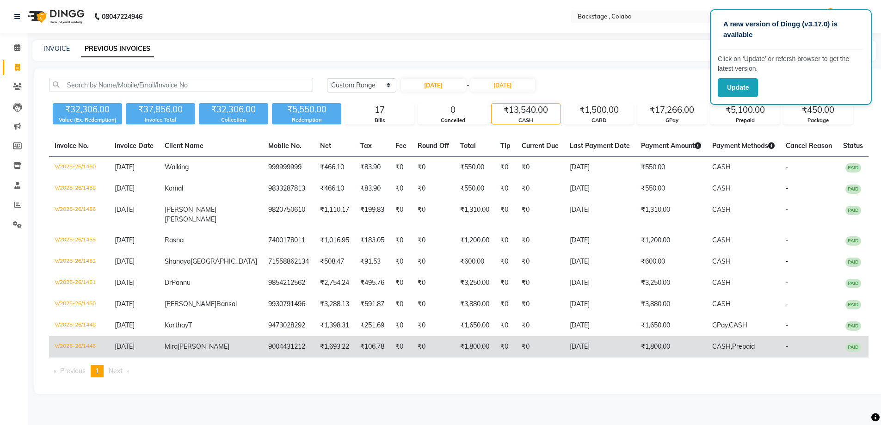
click at [564, 357] on td "[DATE]" at bounding box center [599, 346] width 71 height 21
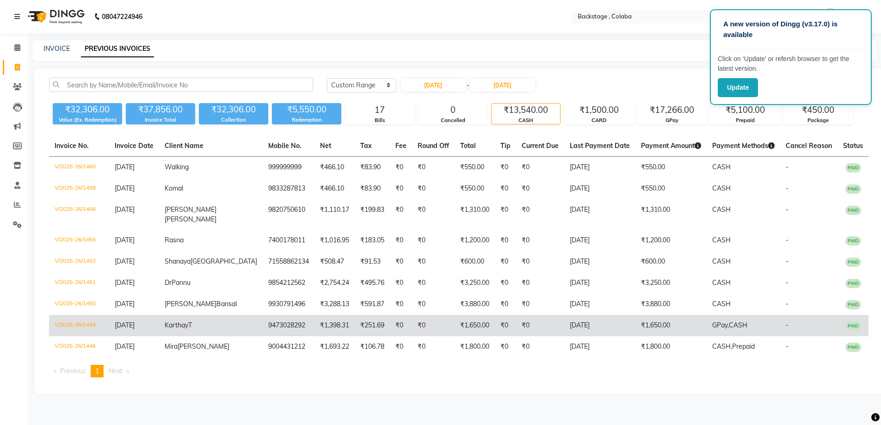
click at [495, 336] on td "₹0" at bounding box center [505, 325] width 21 height 21
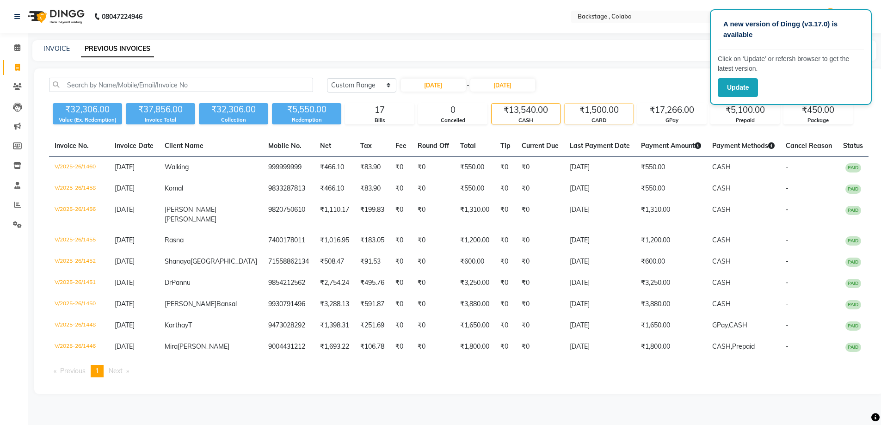
click at [610, 114] on div "₹1,500.00" at bounding box center [599, 110] width 68 height 13
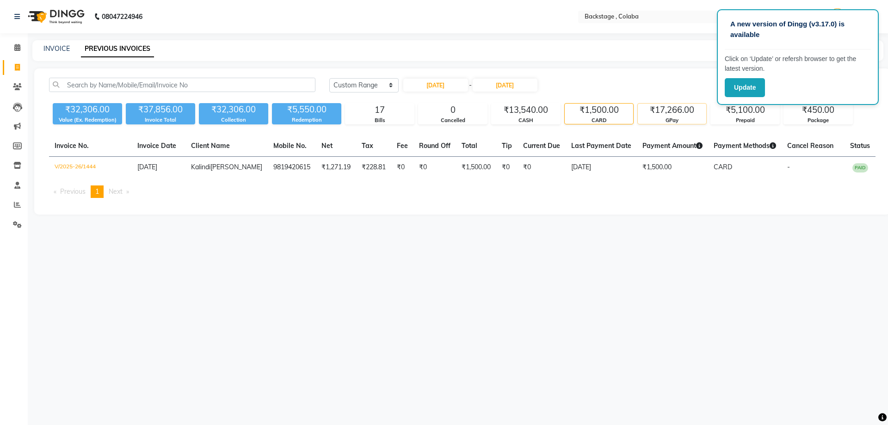
click at [676, 117] on div "GPay" at bounding box center [672, 121] width 68 height 8
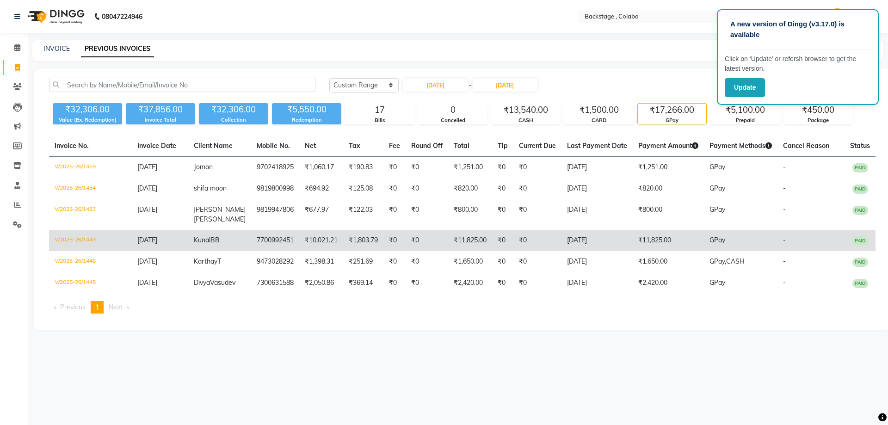
click at [485, 232] on td "₹11,825.00" at bounding box center [470, 240] width 44 height 21
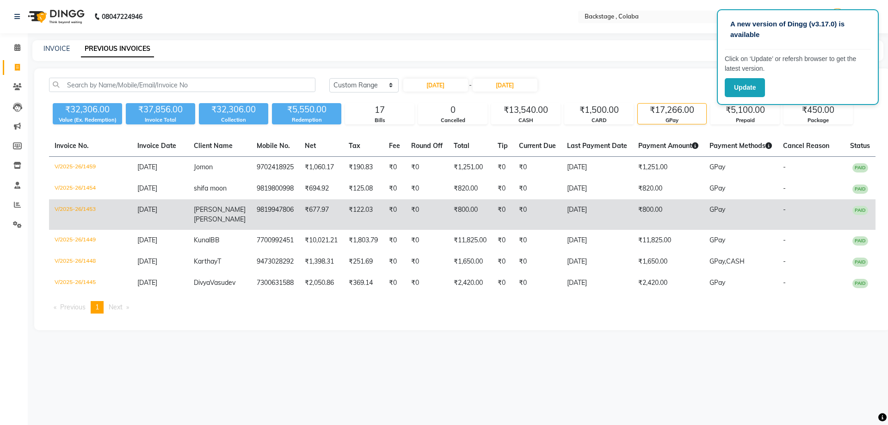
click at [214, 217] on span "Bathija" at bounding box center [220, 219] width 52 height 8
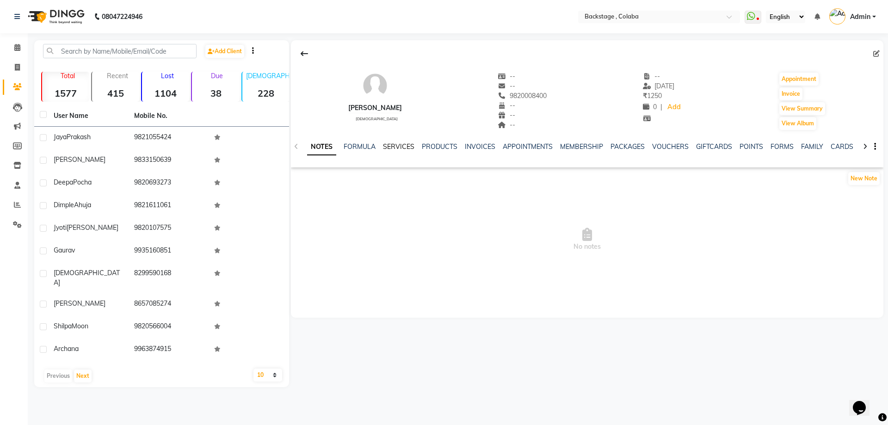
click at [394, 147] on link "SERVICES" at bounding box center [398, 146] width 31 height 8
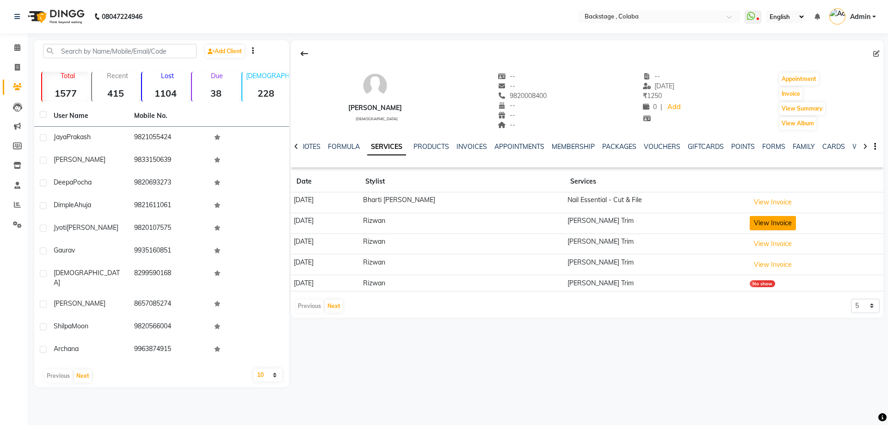
click at [779, 226] on button "View Invoice" at bounding box center [773, 223] width 46 height 14
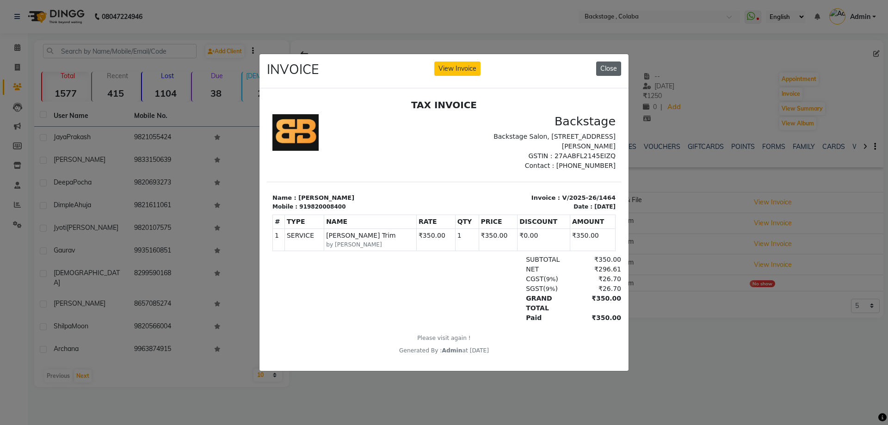
click at [611, 62] on button "Close" at bounding box center [608, 69] width 25 height 14
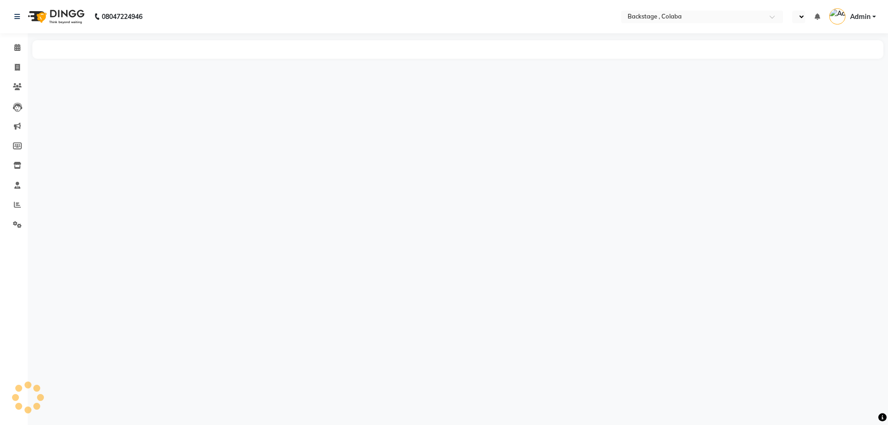
select select "en"
